Goal: Find specific page/section: Find specific page/section

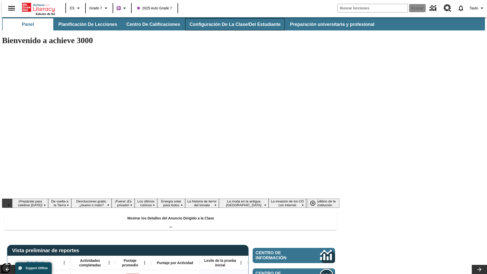
click at [230, 24] on button "Configuración de la clase/del estudiante" at bounding box center [235, 24] width 100 height 12
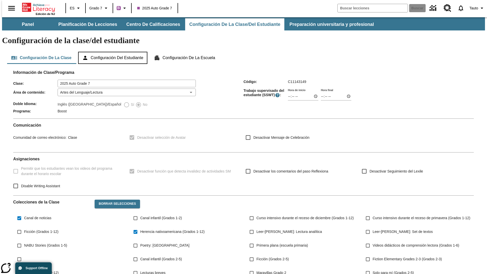
click at [113, 52] on button "Configuración del estudiante" at bounding box center [112, 58] width 69 height 12
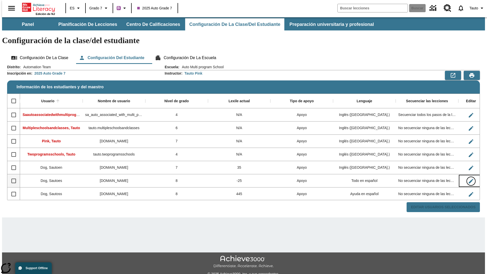
click at [469, 179] on icon "Editar Usuario" at bounding box center [471, 181] width 5 height 5
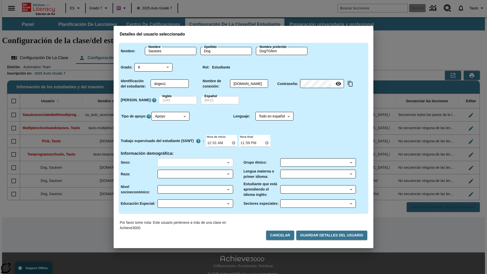
click at [195, 162] on body "Saltar al contenido principal Edición de NJ ES Grado 7 B 2025 Auto Grade 7 Busc…" at bounding box center [243, 151] width 483 height 268
